Goal: Task Accomplishment & Management: Complete application form

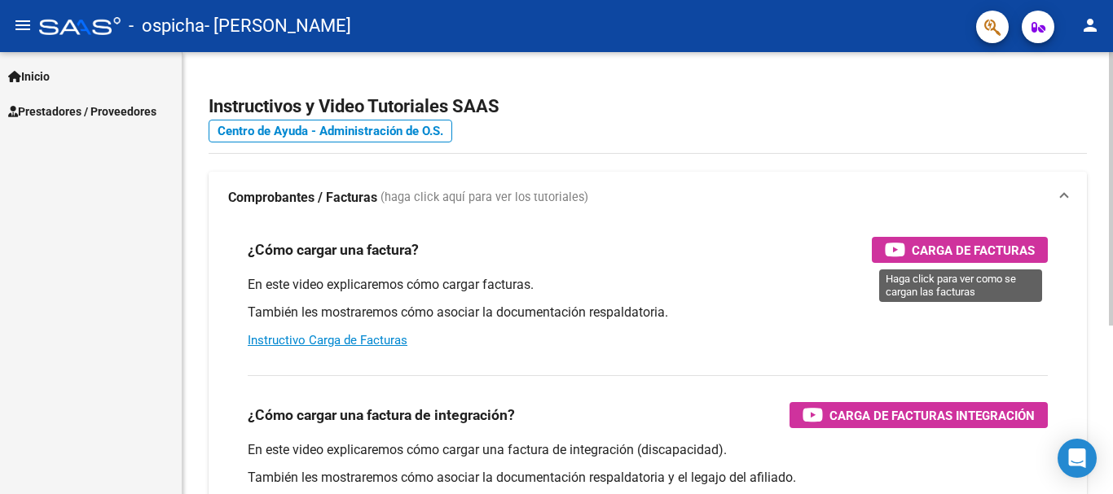
click at [894, 251] on icon "button" at bounding box center [895, 249] width 20 height 19
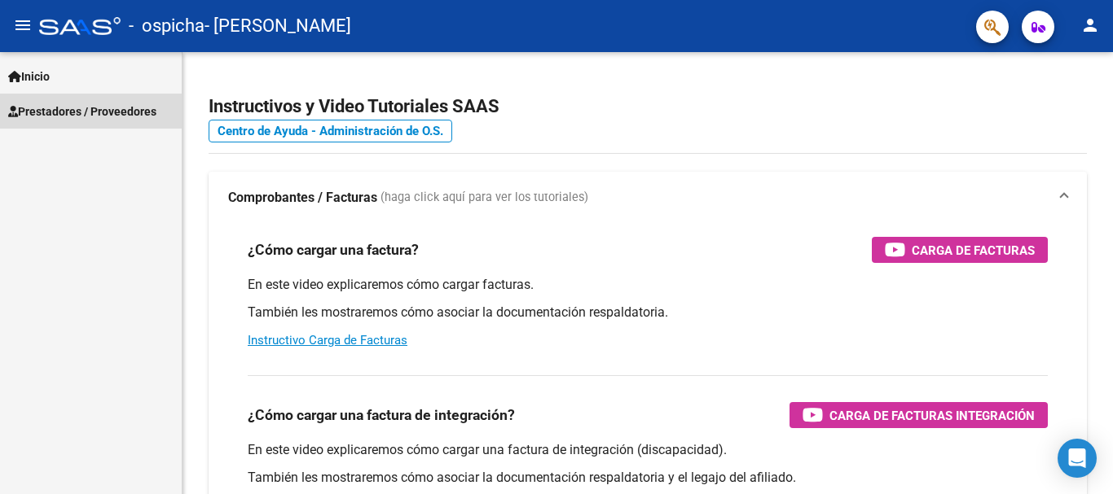
click at [23, 106] on span "Prestadores / Proveedores" at bounding box center [82, 112] width 148 height 18
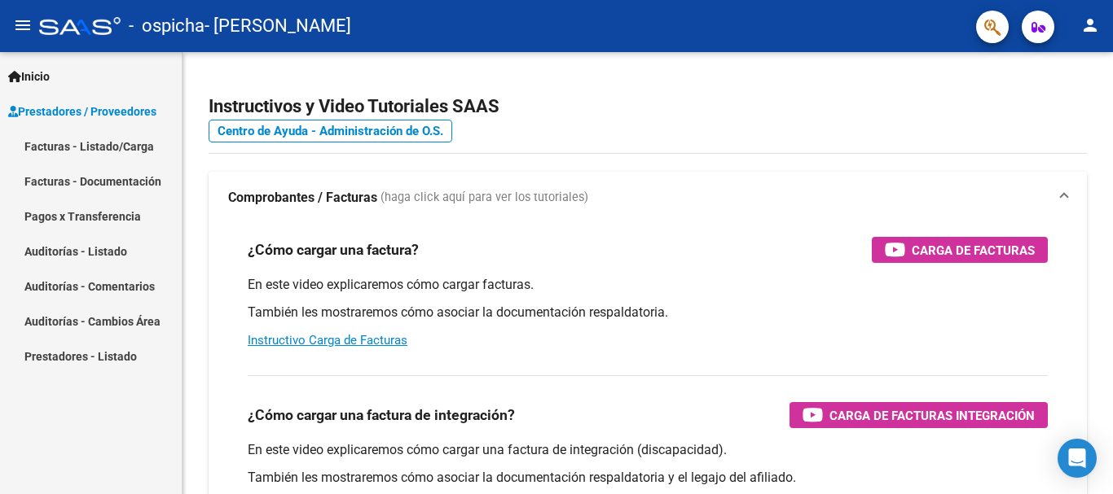
click at [48, 148] on link "Facturas - Listado/Carga" at bounding box center [91, 146] width 182 height 35
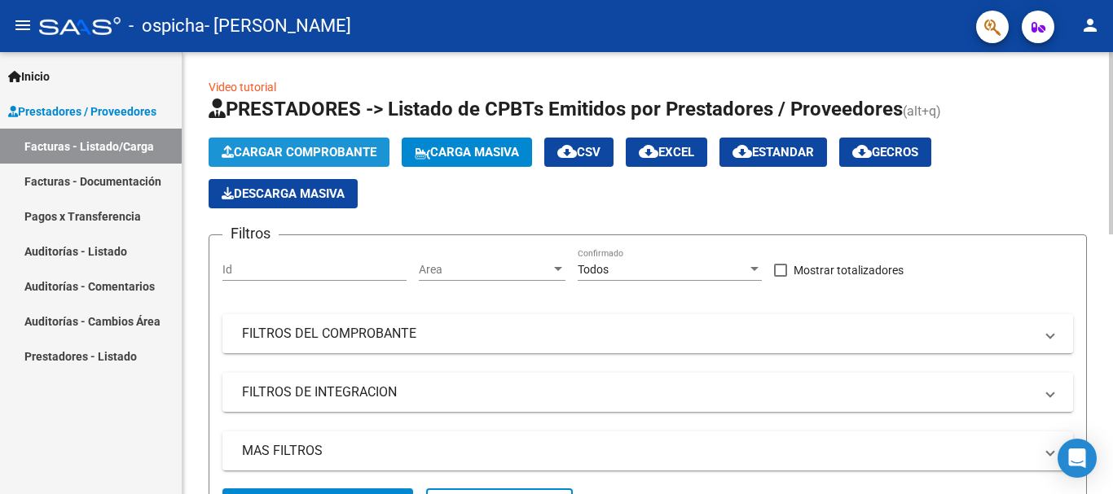
click at [255, 151] on span "Cargar Comprobante" at bounding box center [299, 152] width 155 height 15
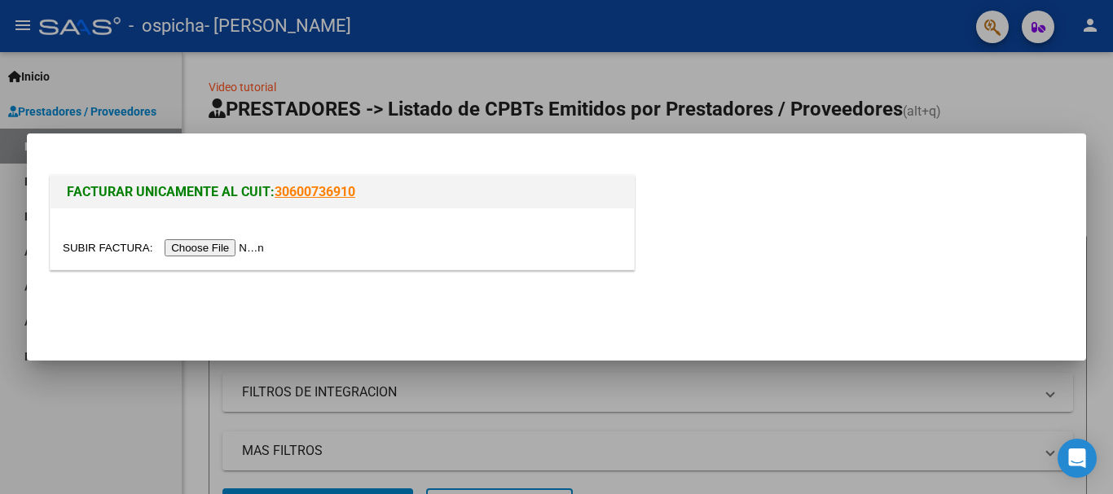
click at [876, 240] on div "FACTURAR UNICAMENTE AL CUIT: 30600736910" at bounding box center [556, 226] width 1020 height 108
click at [251, 248] on input "file" at bounding box center [166, 247] width 206 height 17
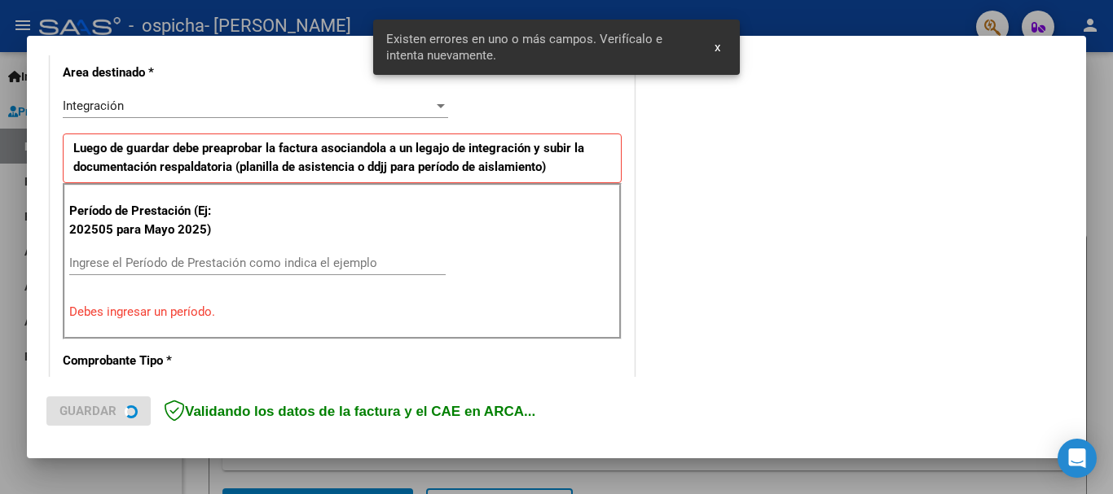
scroll to position [406, 0]
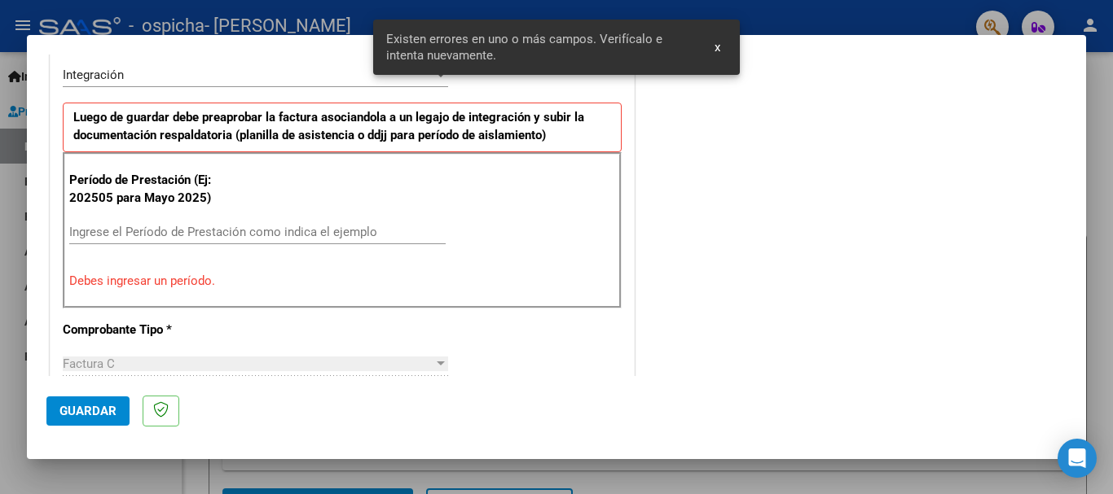
click at [300, 237] on input "Ingrese el Período de Prestación como indica el ejemplo" at bounding box center [257, 232] width 376 height 15
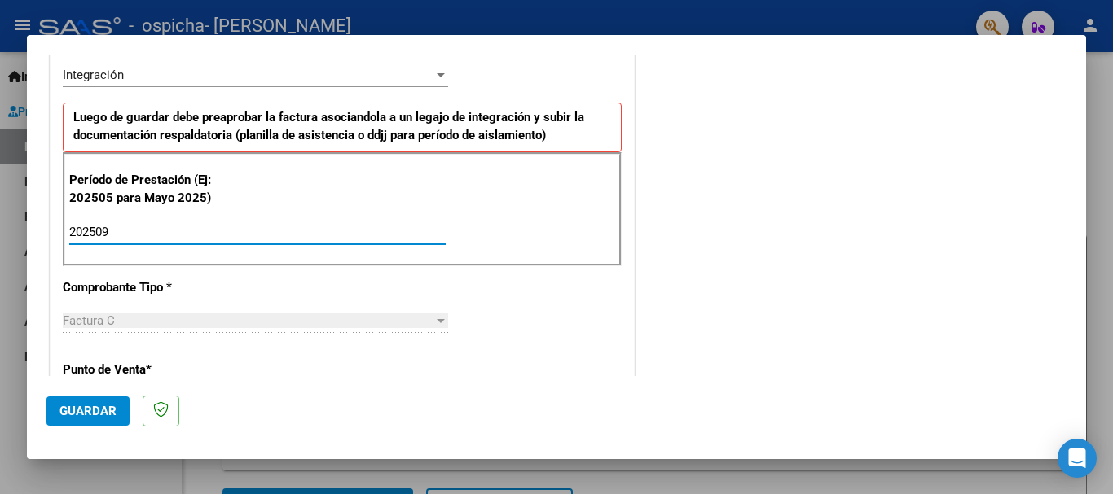
type input "202509"
click at [415, 126] on p "Luego de guardar debe preaprobar la factura asociandola a un legajo de integrac…" at bounding box center [342, 128] width 559 height 50
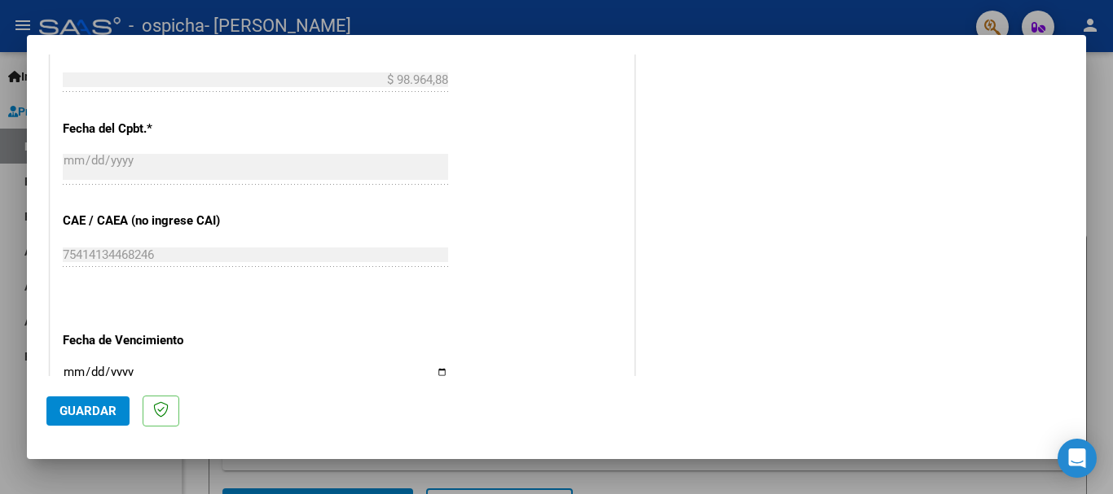
scroll to position [1058, 0]
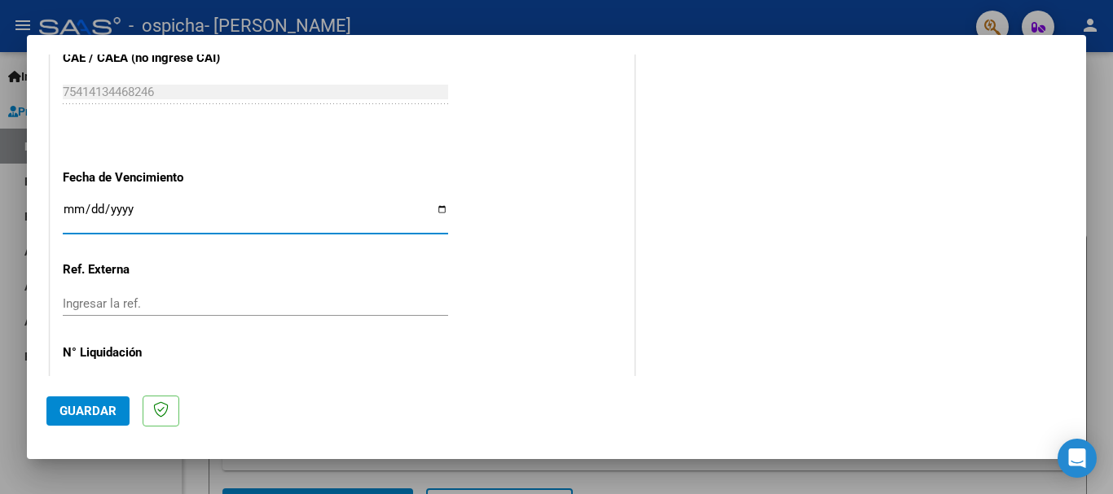
click at [72, 208] on input "Ingresar la fecha" at bounding box center [255, 216] width 385 height 26
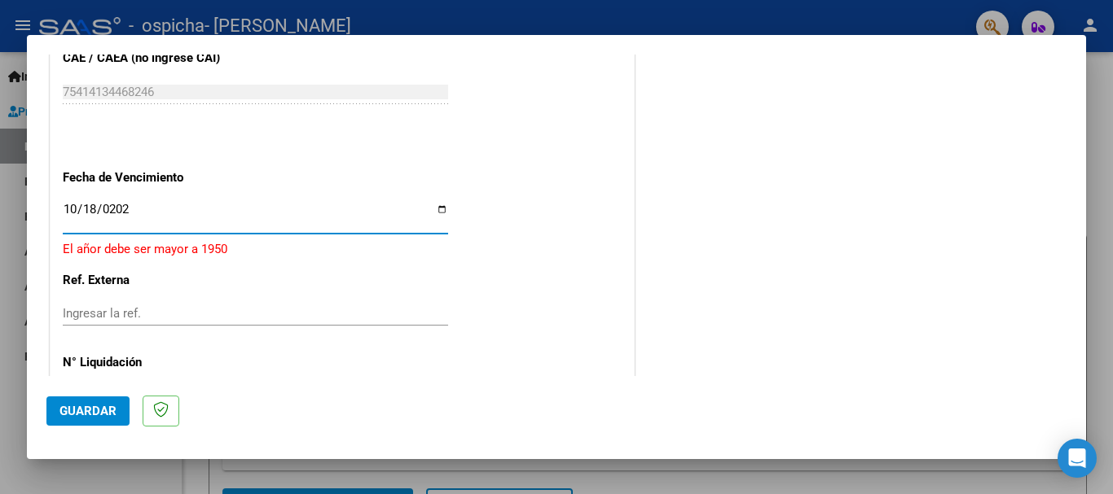
type input "[DATE]"
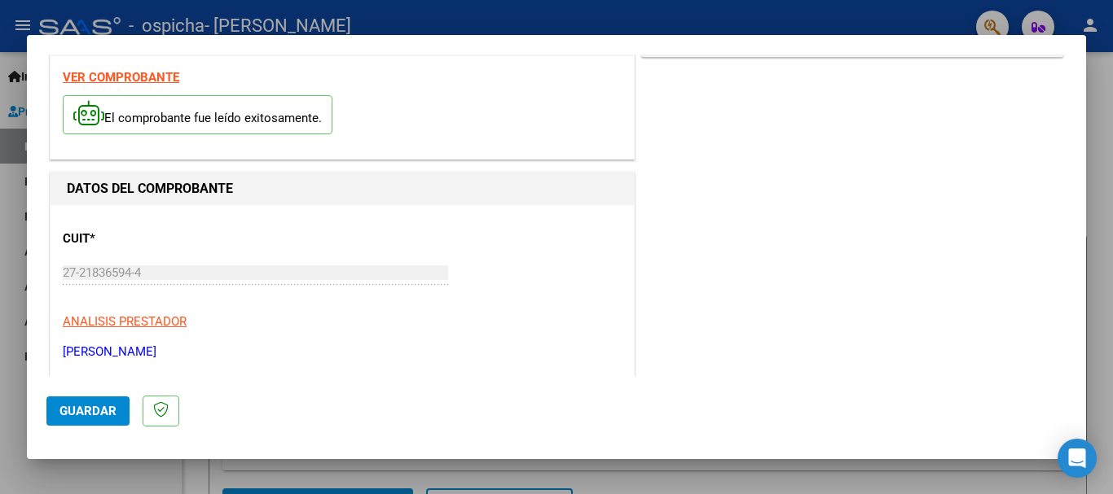
scroll to position [0, 0]
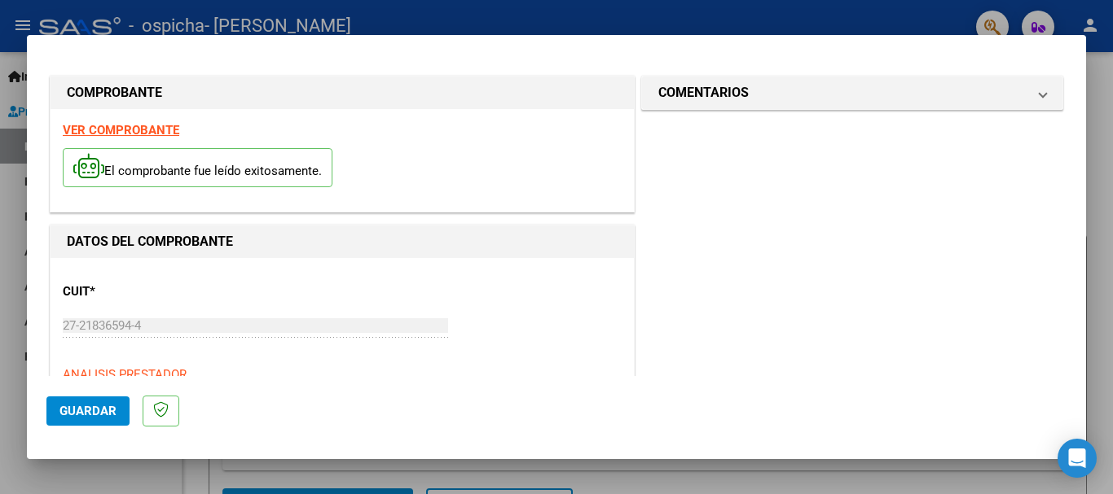
click at [72, 411] on span "Guardar" at bounding box center [87, 411] width 57 height 15
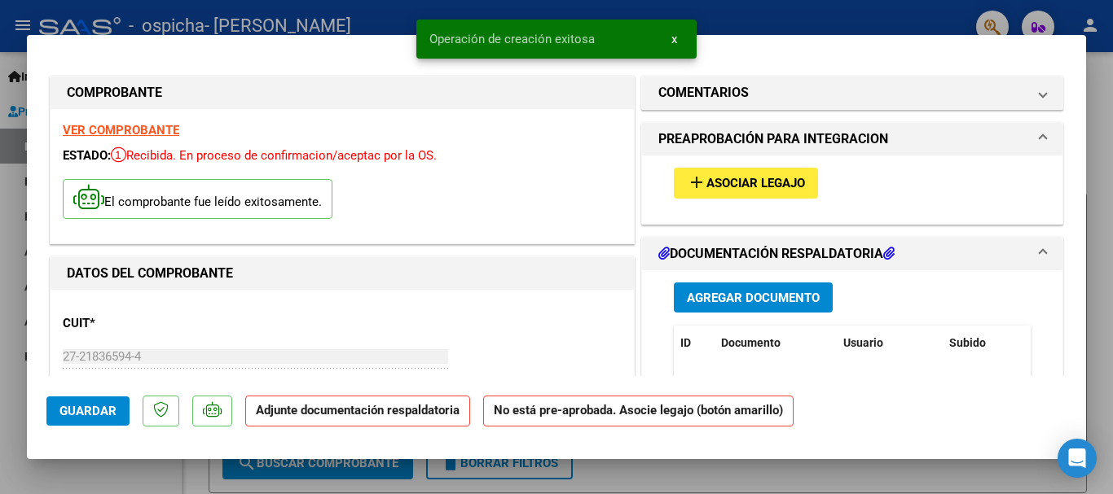
click at [745, 178] on span "Asociar Legajo" at bounding box center [755, 184] width 99 height 15
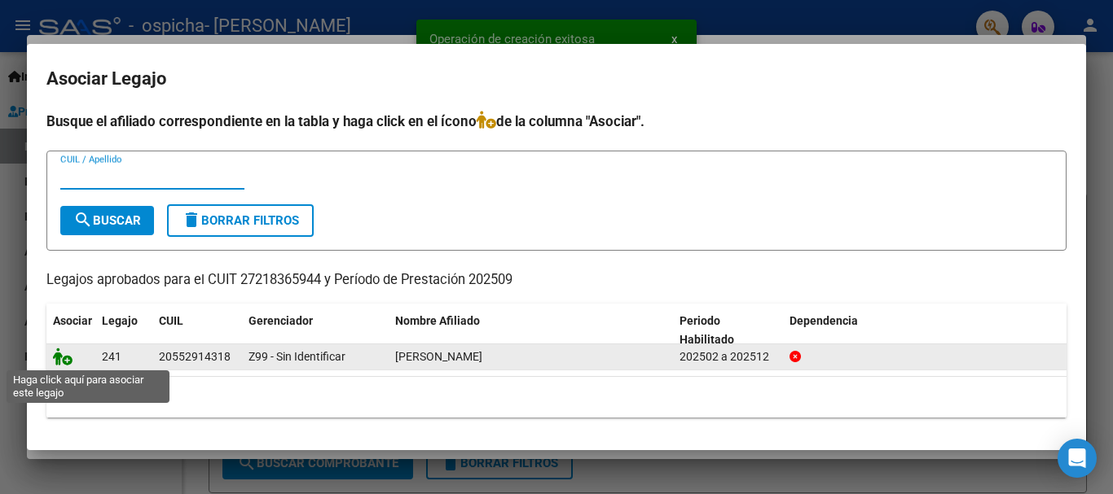
click at [64, 361] on icon at bounding box center [63, 357] width 20 height 18
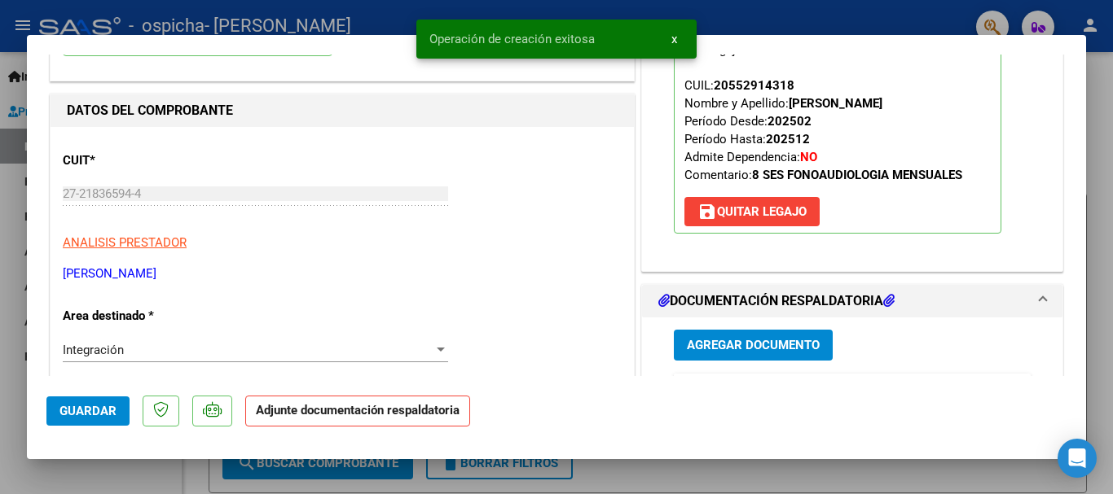
scroll to position [326, 0]
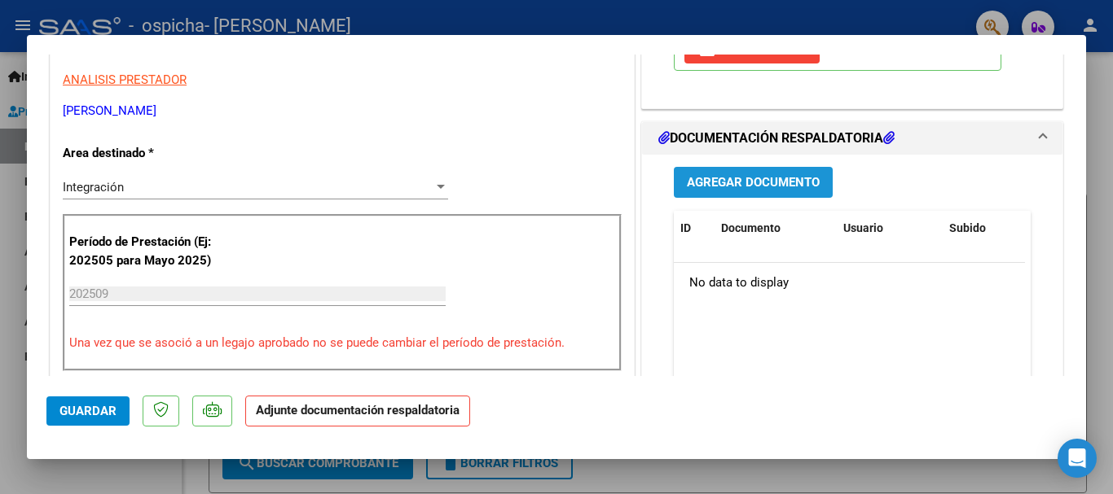
click at [762, 191] on span "Agregar Documento" at bounding box center [753, 183] width 133 height 15
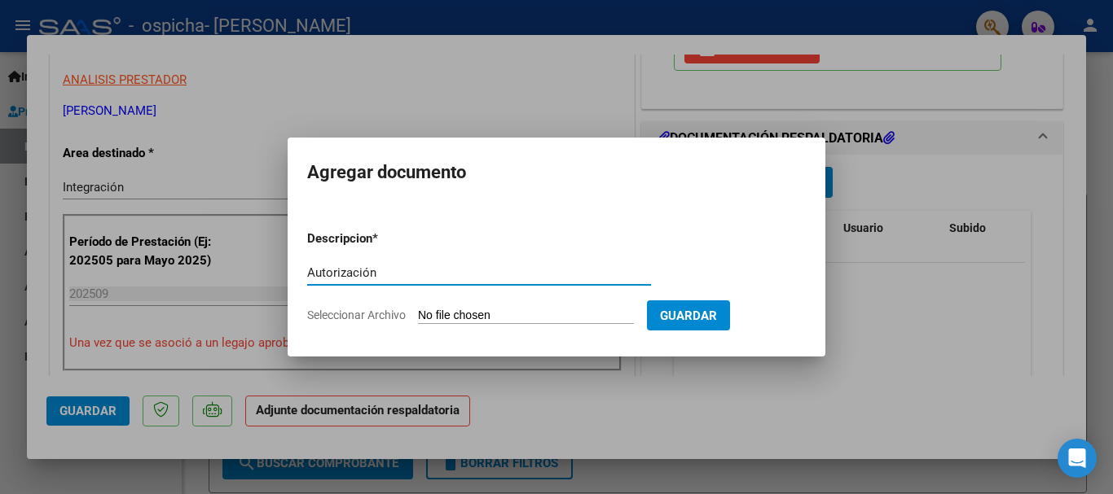
type input "Autorización"
click at [462, 310] on input "Seleccionar Archivo" at bounding box center [526, 316] width 216 height 15
type input "C:\fakepath\AUTORIZACION FERRAGUT.pdf"
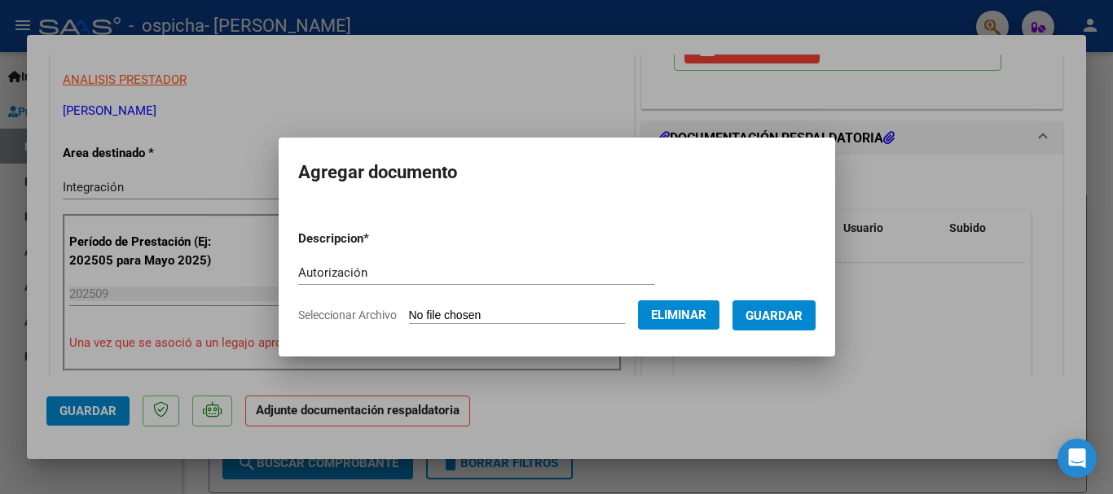
click at [774, 317] on span "Guardar" at bounding box center [773, 316] width 57 height 15
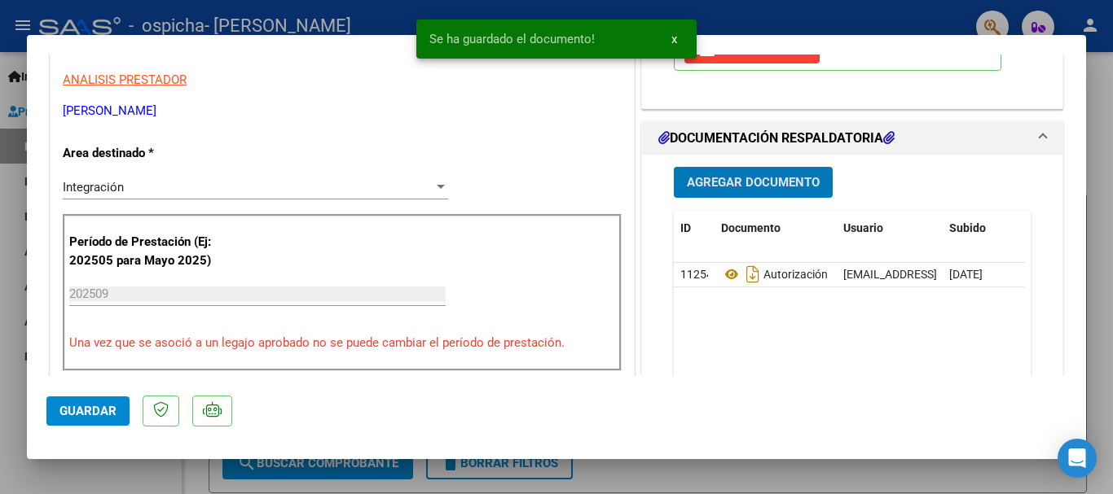
click at [756, 191] on span "Agregar Documento" at bounding box center [753, 183] width 133 height 15
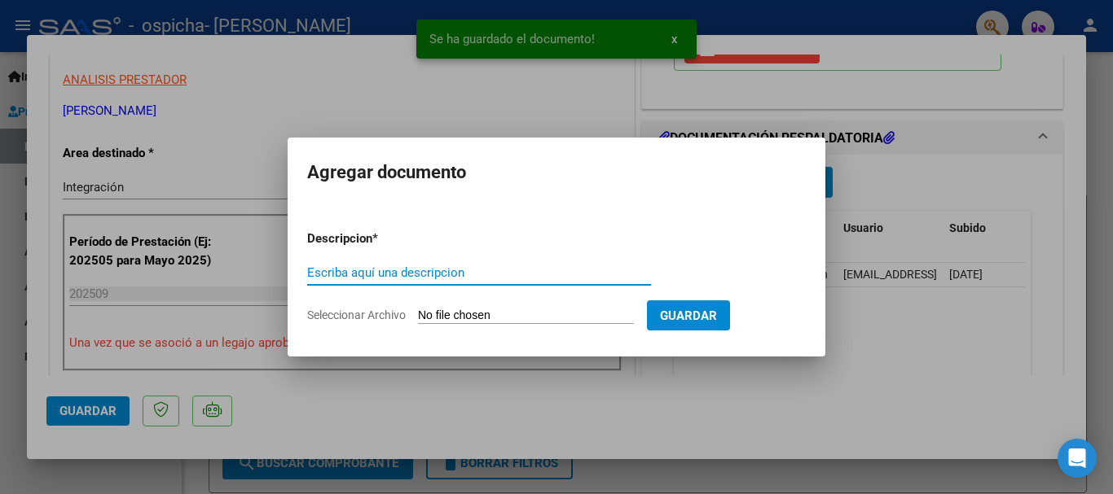
click at [410, 275] on input "Escriba aquí una descripcion" at bounding box center [479, 273] width 344 height 15
type input "Asistencia"
click at [544, 323] on input "Seleccionar Archivo" at bounding box center [526, 316] width 216 height 15
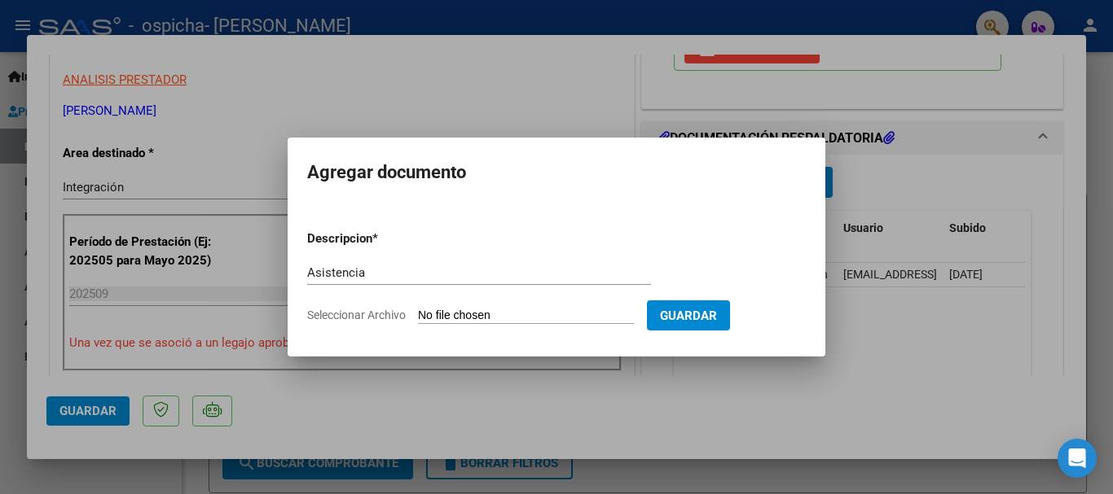
type input "C:\fakepath\[PERSON_NAME].pdf"
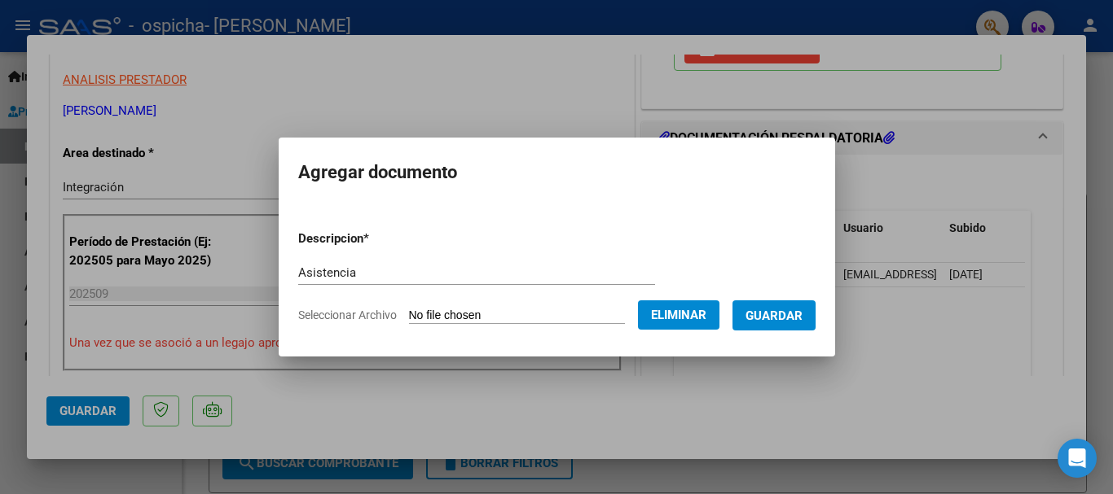
click at [767, 316] on span "Guardar" at bounding box center [773, 316] width 57 height 15
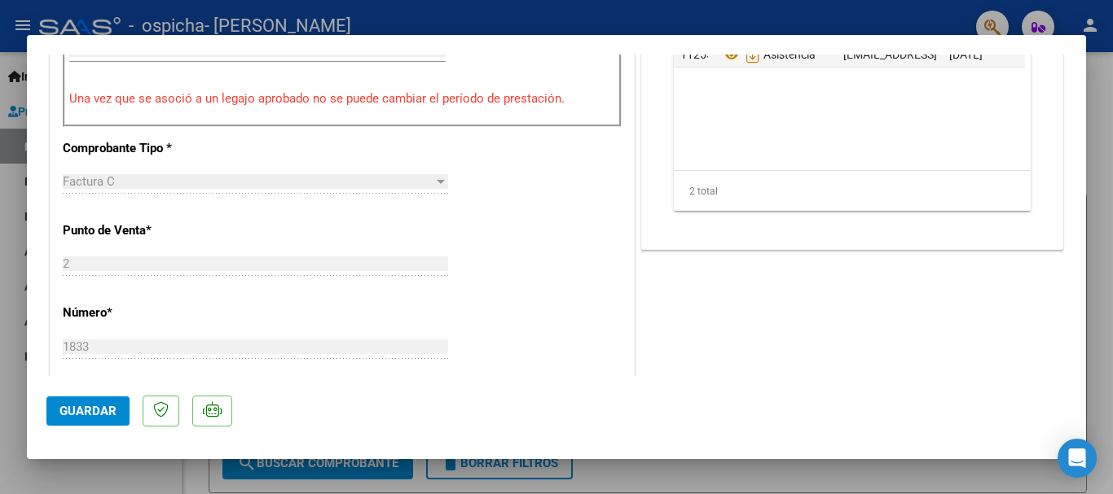
scroll to position [1059, 0]
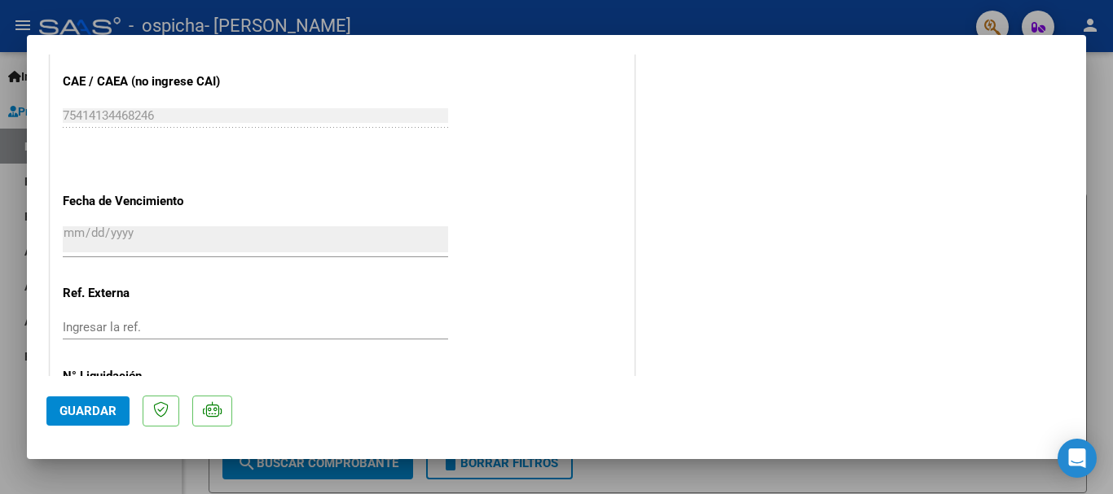
click at [71, 418] on span "Guardar" at bounding box center [87, 411] width 57 height 15
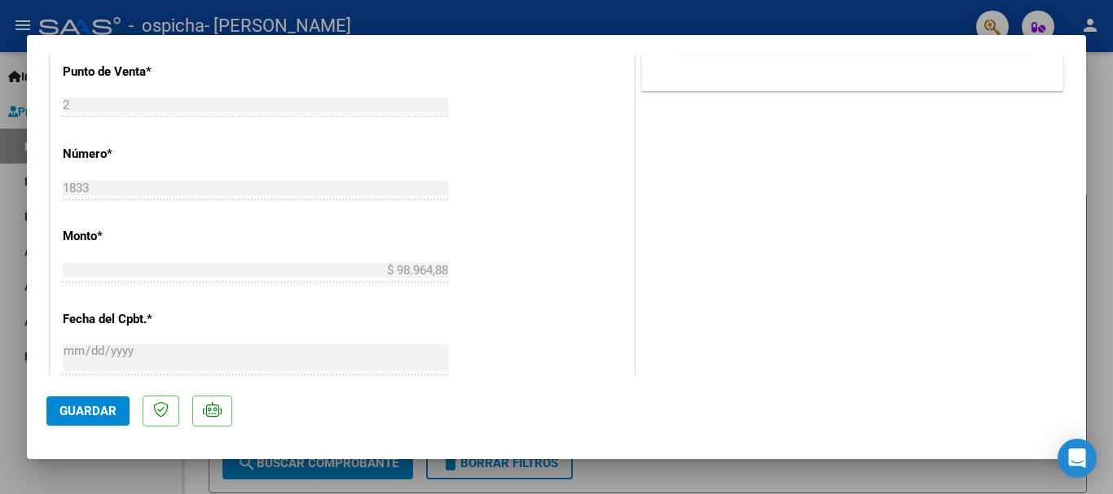
scroll to position [159, 0]
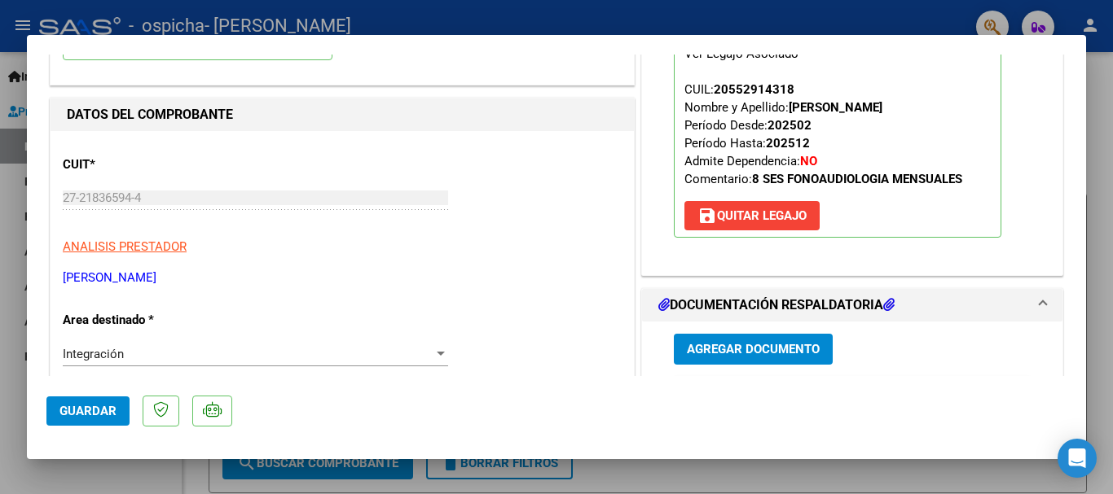
click at [1105, 187] on div at bounding box center [556, 247] width 1113 height 494
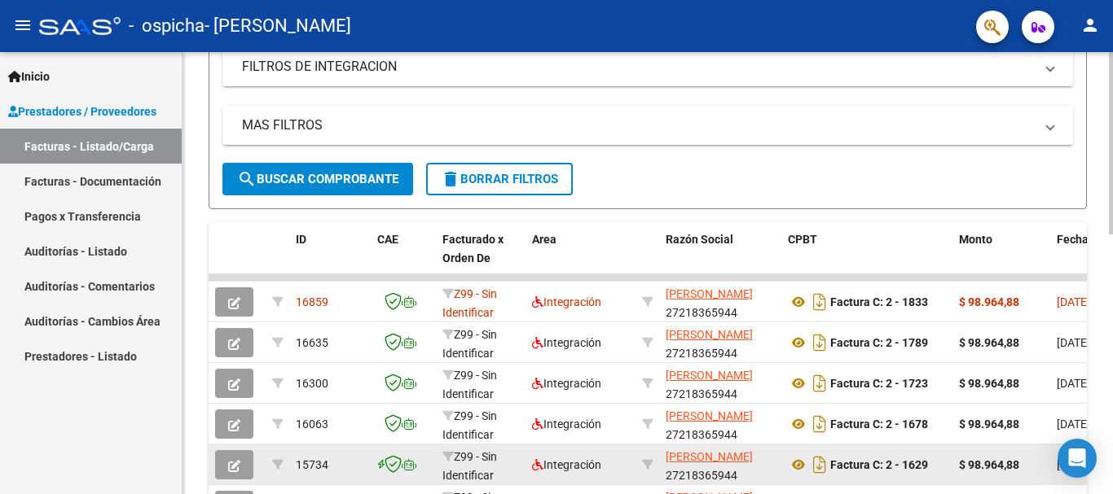
scroll to position [407, 0]
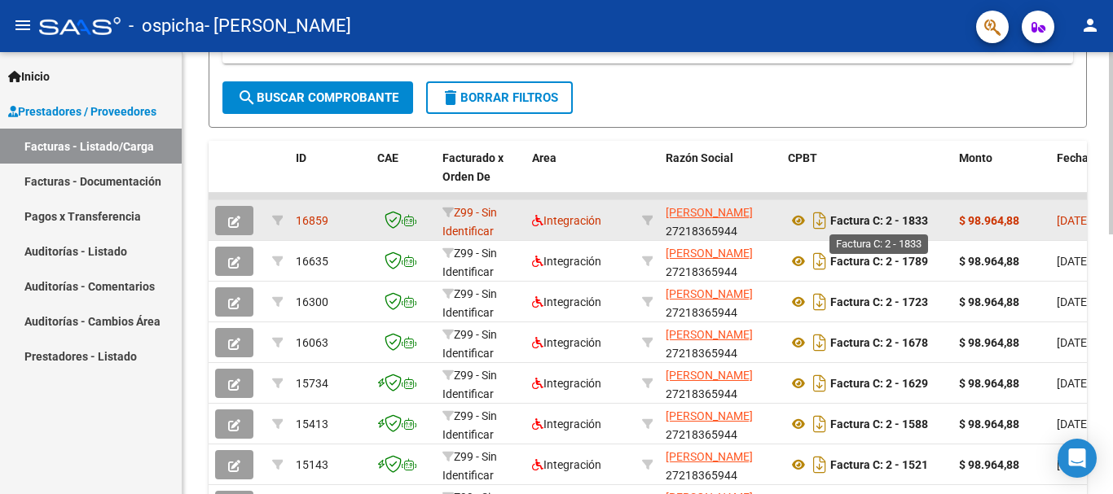
click at [919, 223] on strong "Factura C: 2 - 1833" at bounding box center [879, 220] width 98 height 13
